Goal: Ask a question

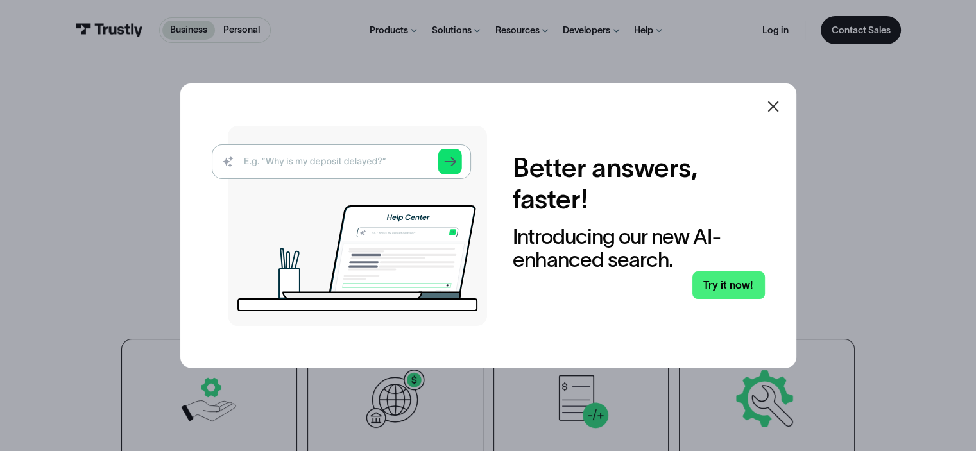
click at [776, 110] on icon at bounding box center [773, 106] width 15 height 15
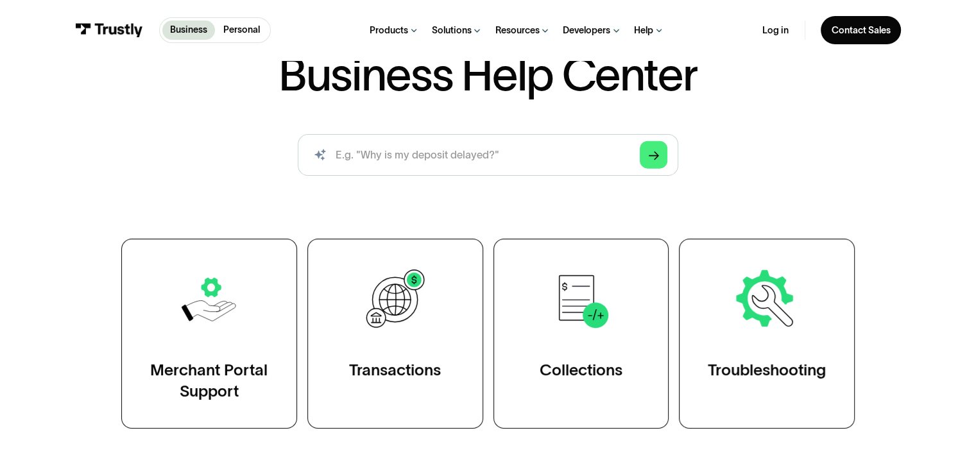
scroll to position [128, 0]
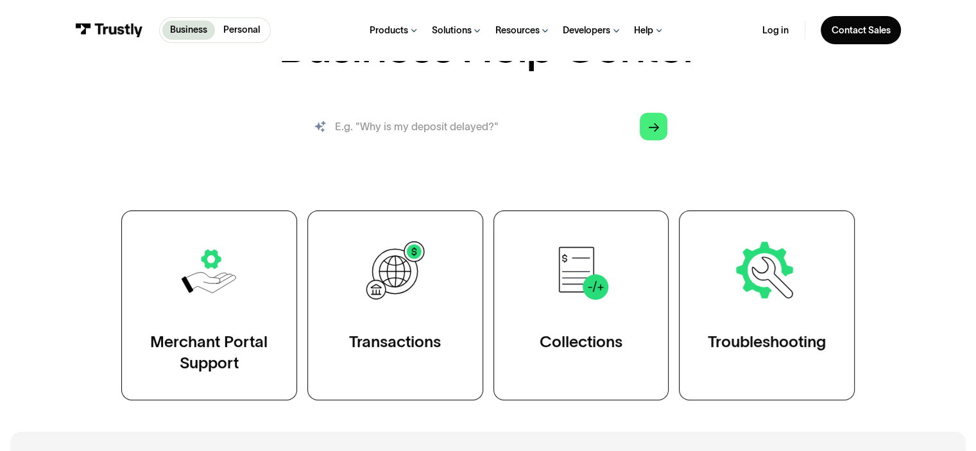
click at [430, 126] on input "search" at bounding box center [488, 127] width 380 height 42
paste input "Why does the payment status keep showing as processing?"
type input "Why does the payment status keep showing as processing?"
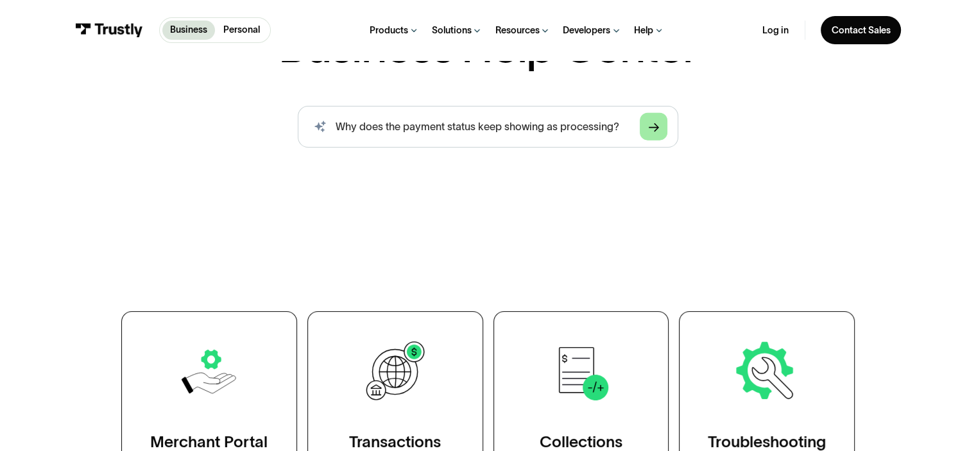
click at [659, 128] on polygon "Search" at bounding box center [654, 127] width 10 height 9
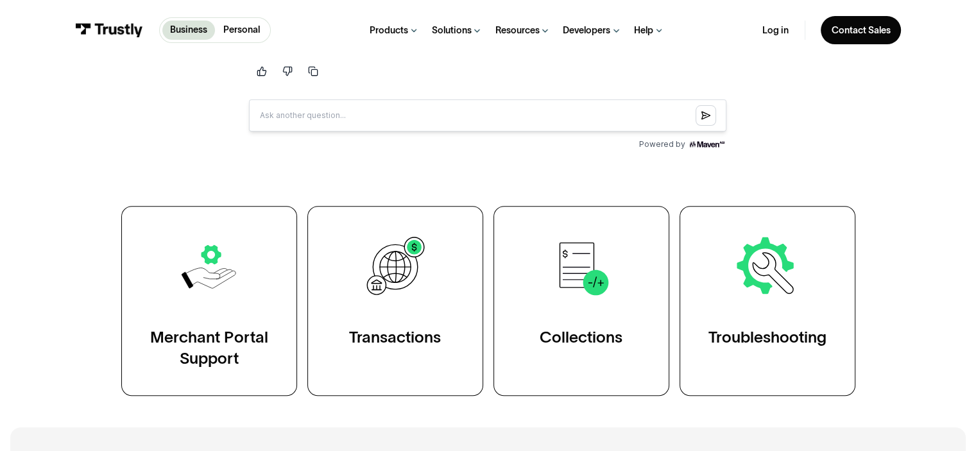
scroll to position [514, 0]
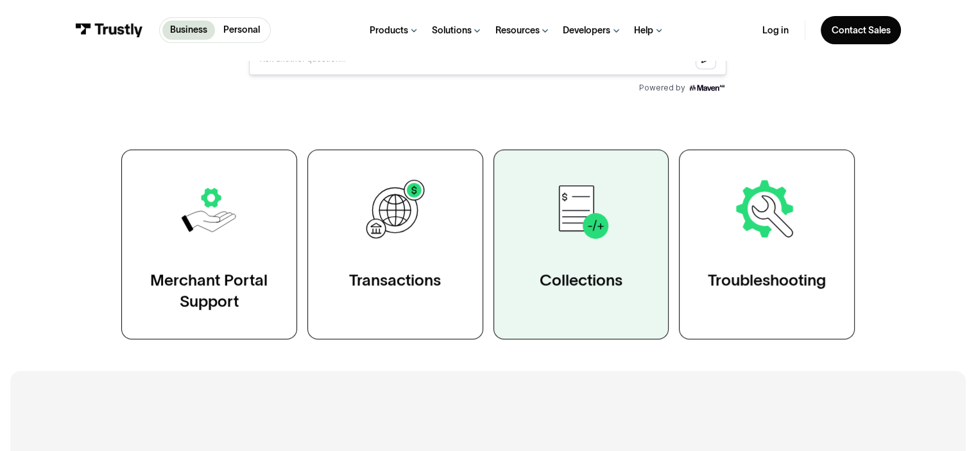
click at [537, 248] on link "Collections" at bounding box center [582, 245] width 176 height 190
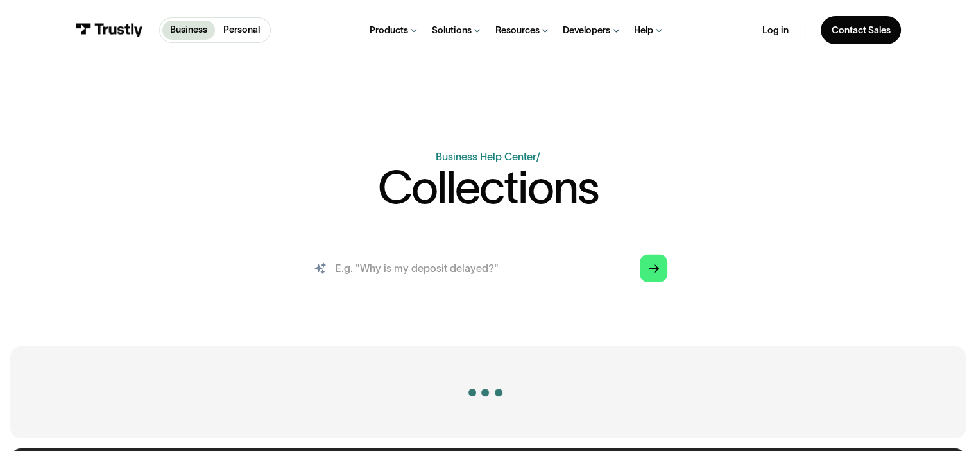
click at [516, 260] on input "search" at bounding box center [488, 268] width 380 height 42
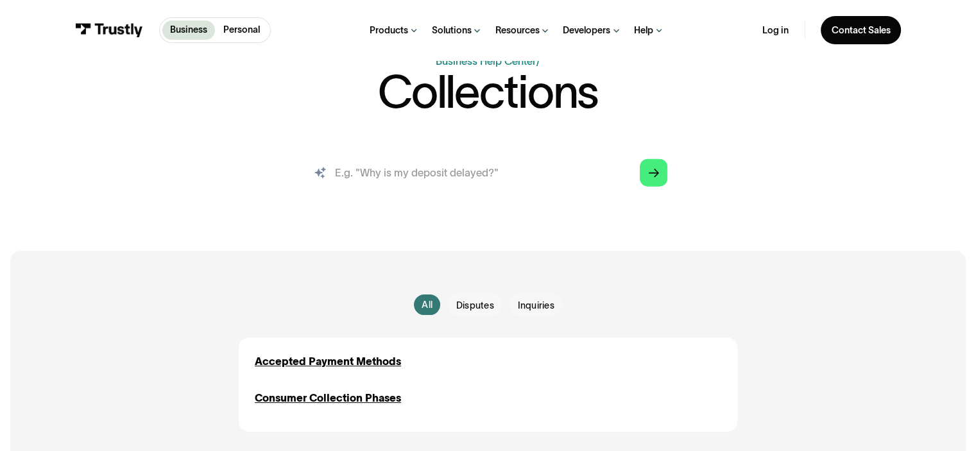
scroll to position [64, 0]
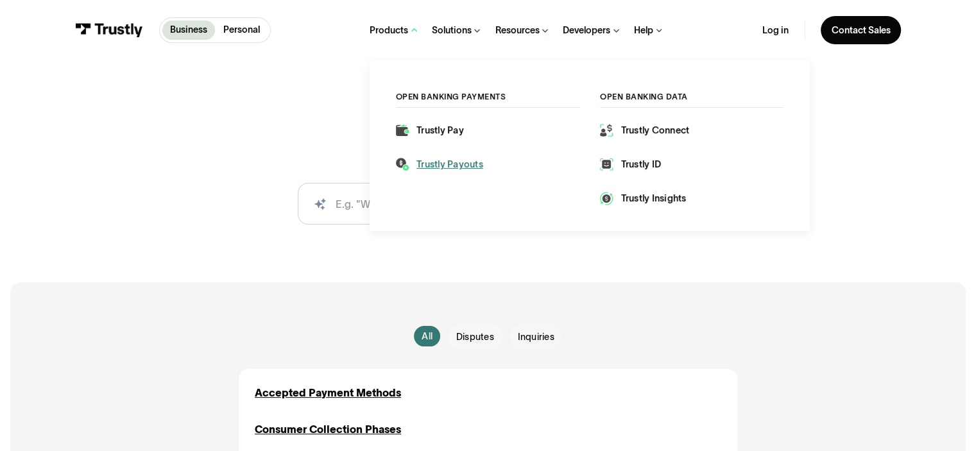
click at [438, 163] on div "Trustly Payouts" at bounding box center [450, 164] width 67 height 13
